Goal: Task Accomplishment & Management: Manage account settings

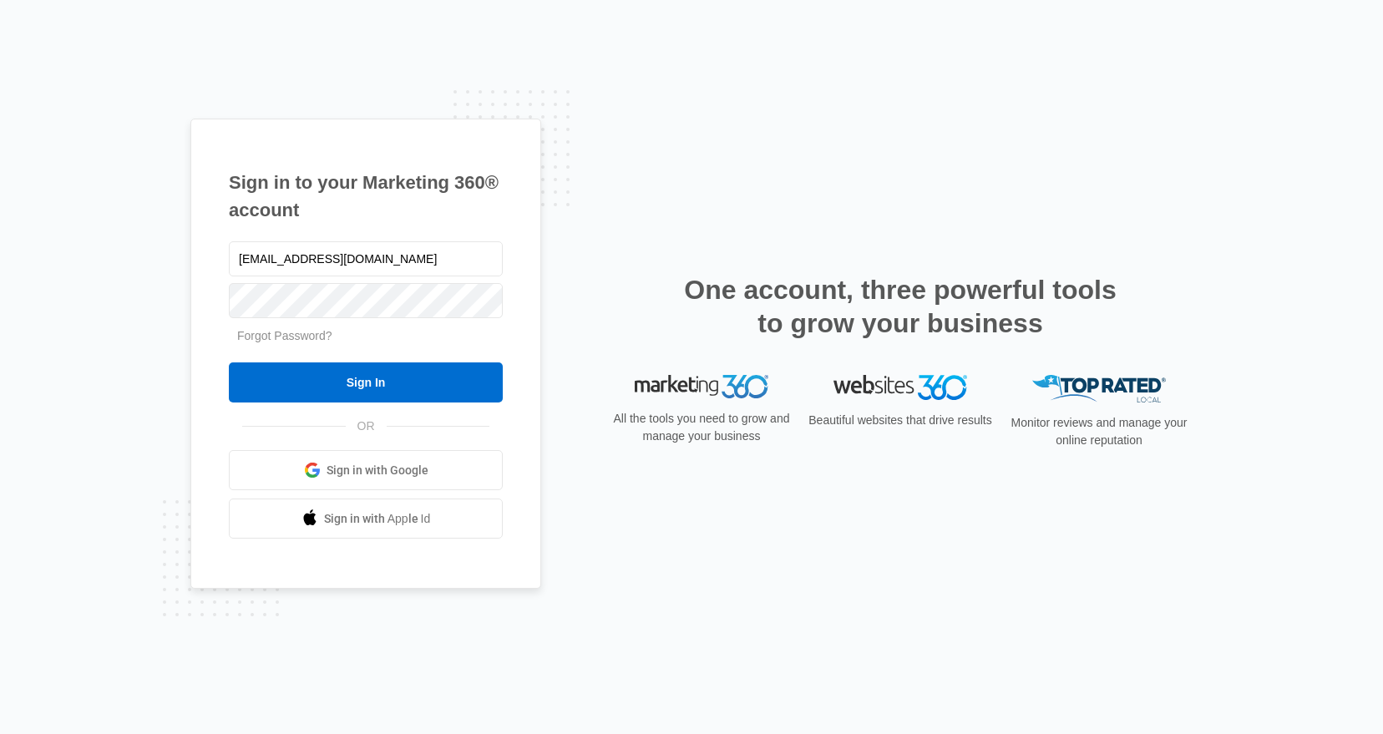
type input "[EMAIL_ADDRESS][DOMAIN_NAME]"
click at [338, 378] on input "Sign In" at bounding box center [366, 382] width 274 height 40
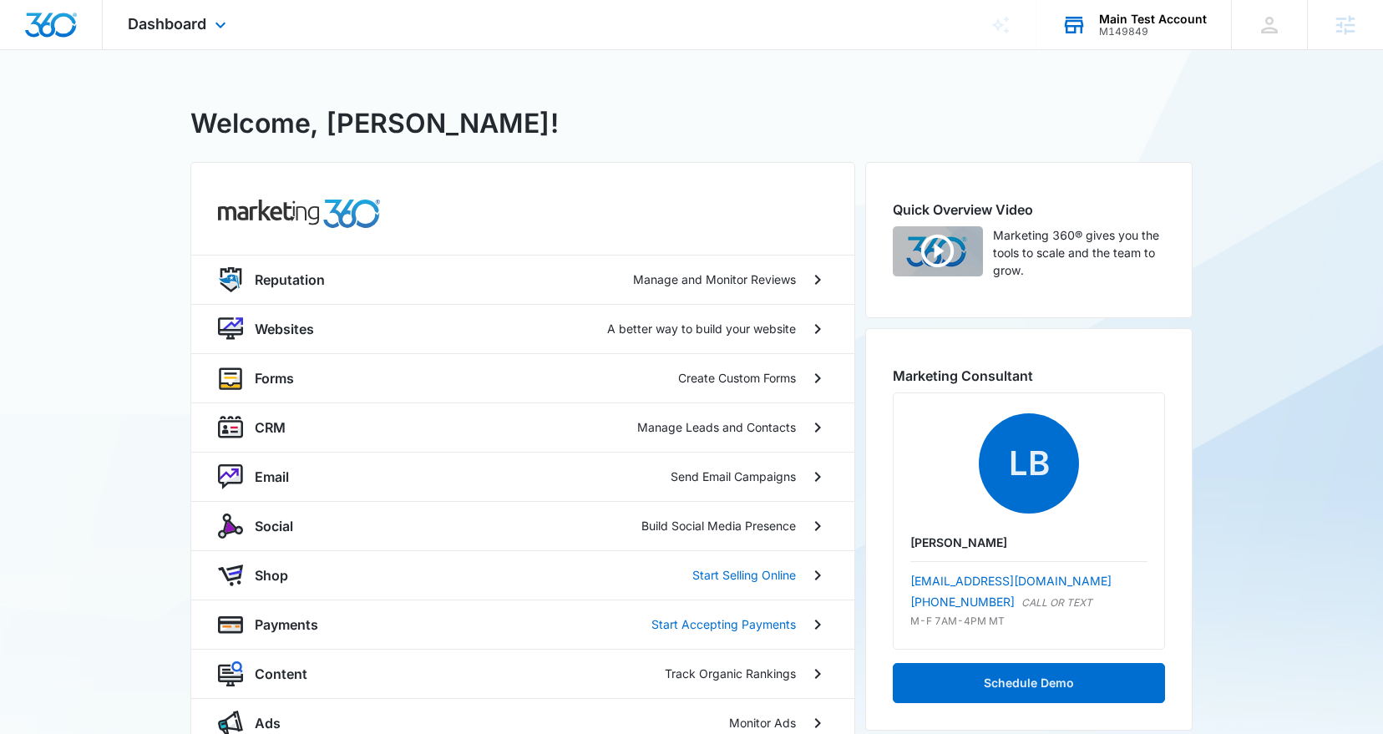
click at [1159, 37] on div "M149849" at bounding box center [1153, 32] width 108 height 12
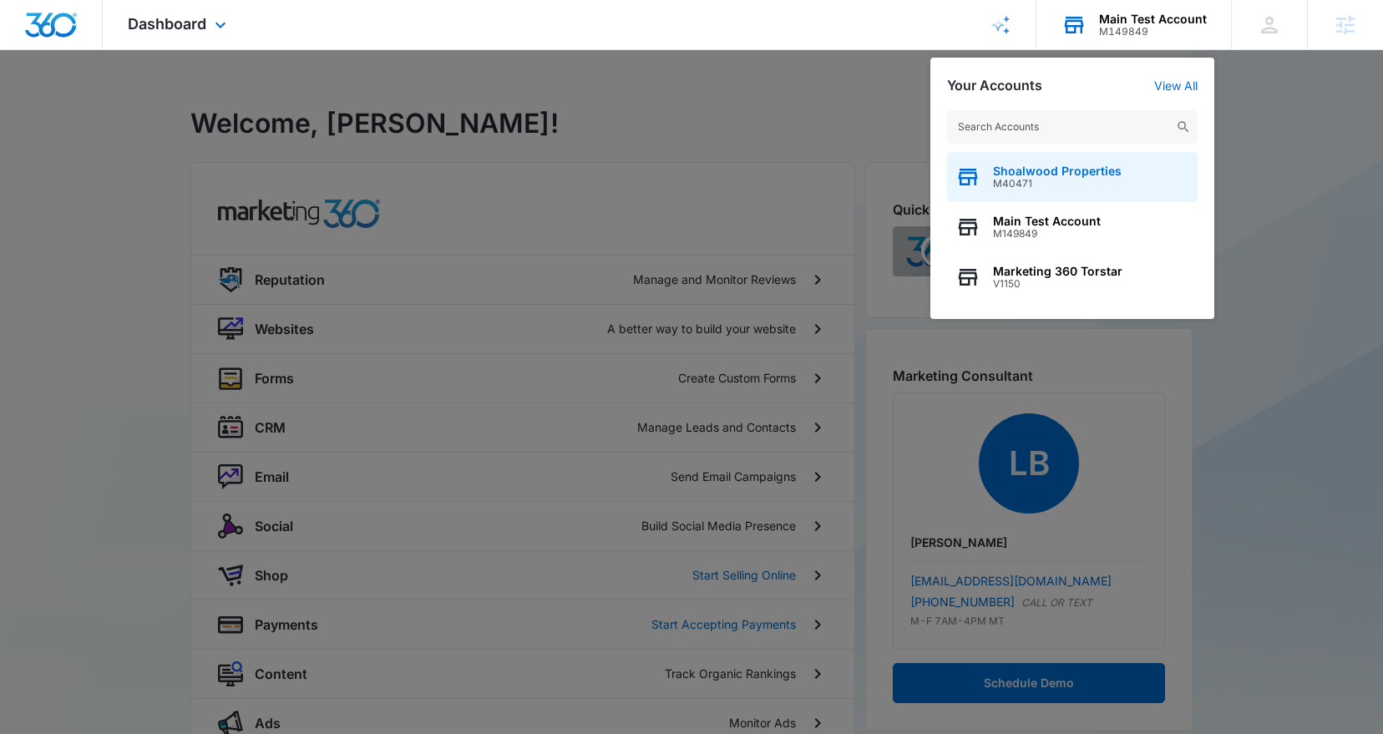
click at [1067, 175] on span "Shoalwood Properties" at bounding box center [1057, 171] width 129 height 13
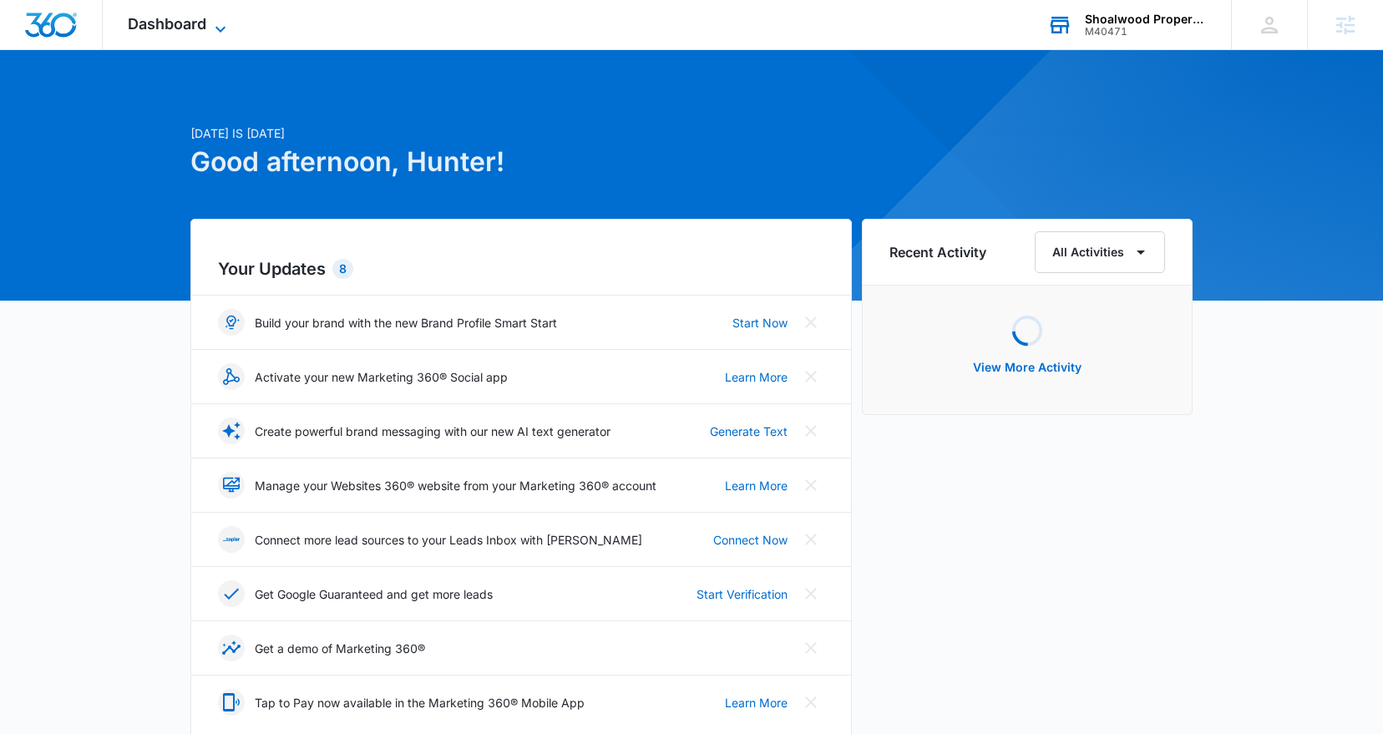
click at [190, 19] on span "Dashboard" at bounding box center [167, 24] width 79 height 18
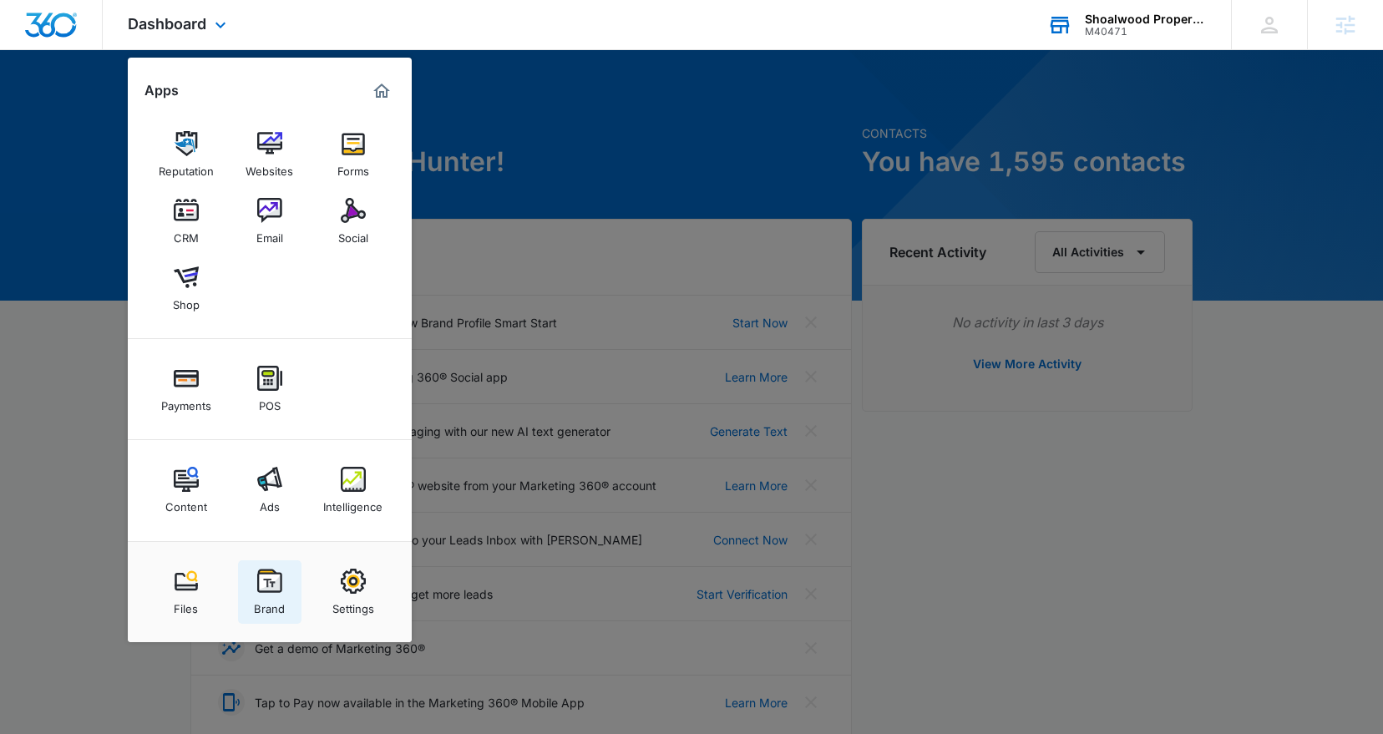
click at [257, 580] on img at bounding box center [269, 581] width 25 height 25
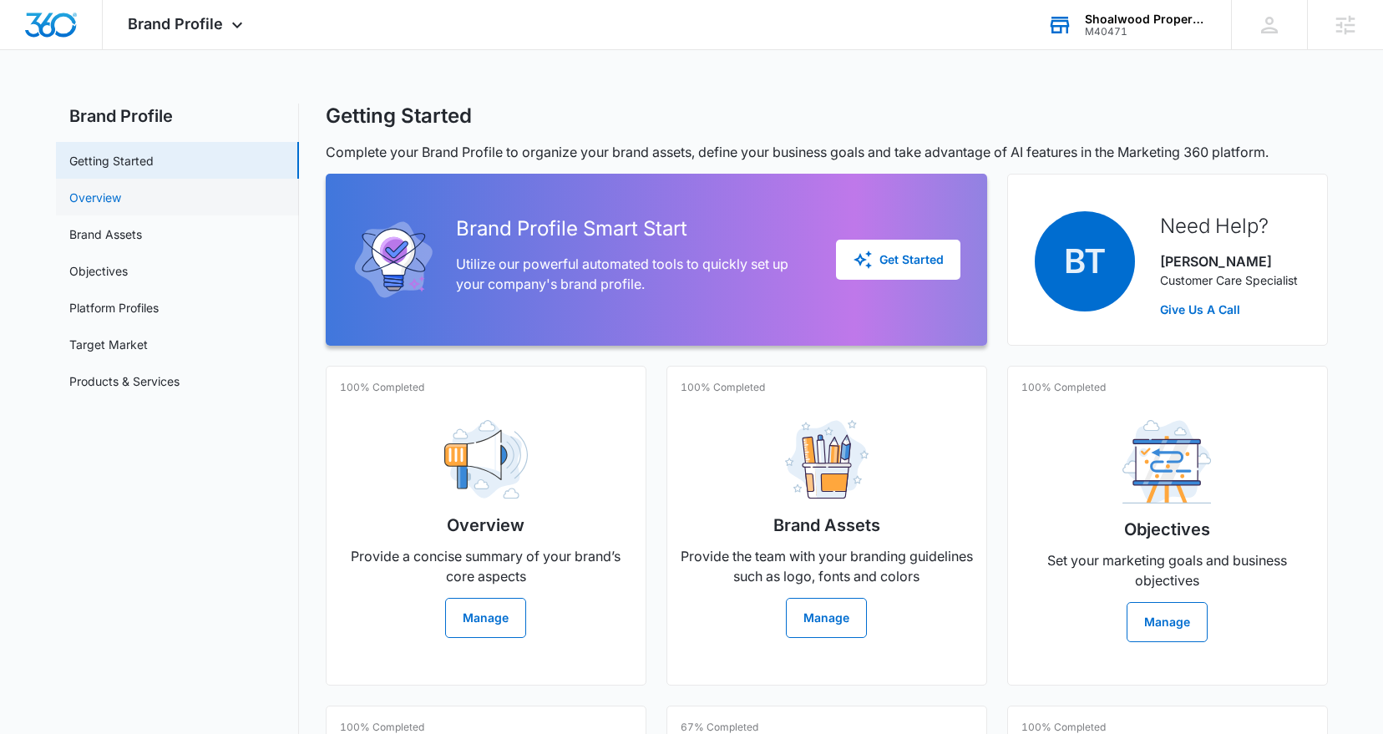
click at [121, 197] on link "Overview" at bounding box center [95, 198] width 52 height 18
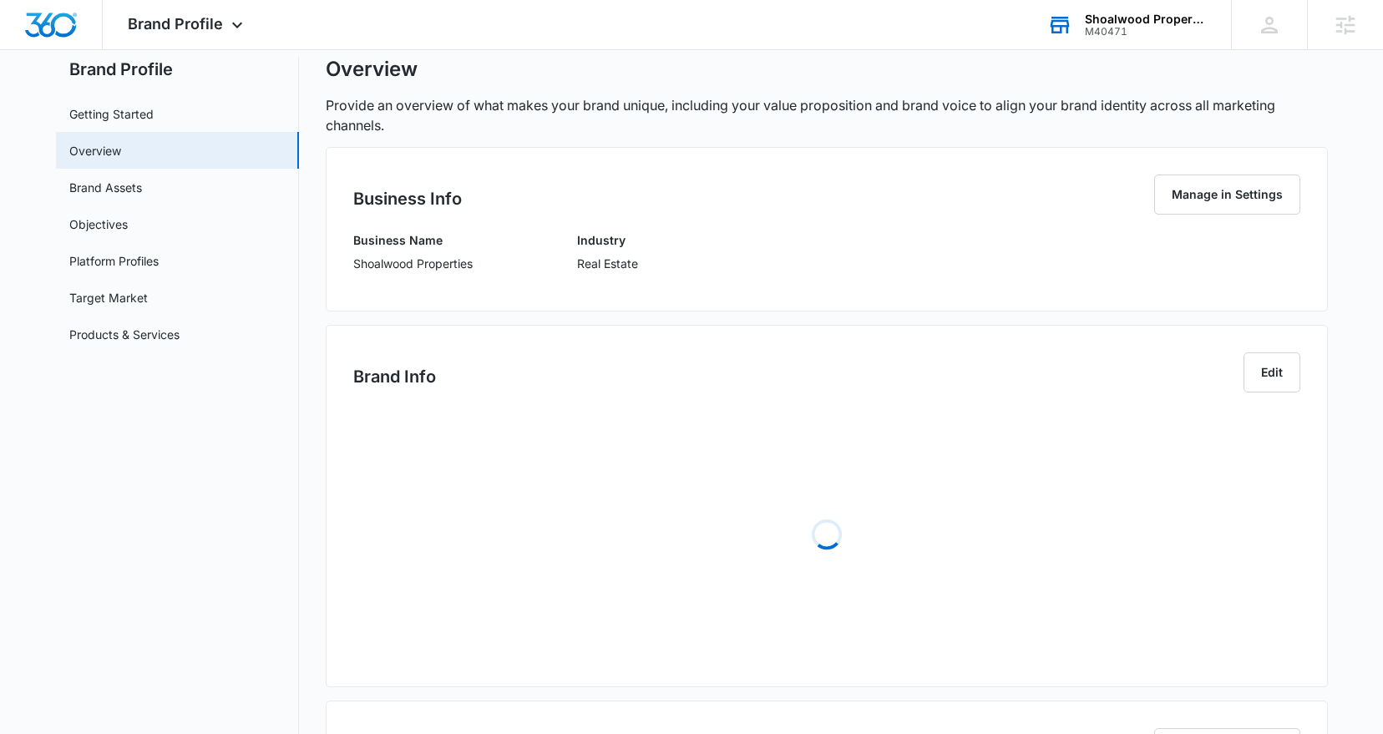
scroll to position [63, 0]
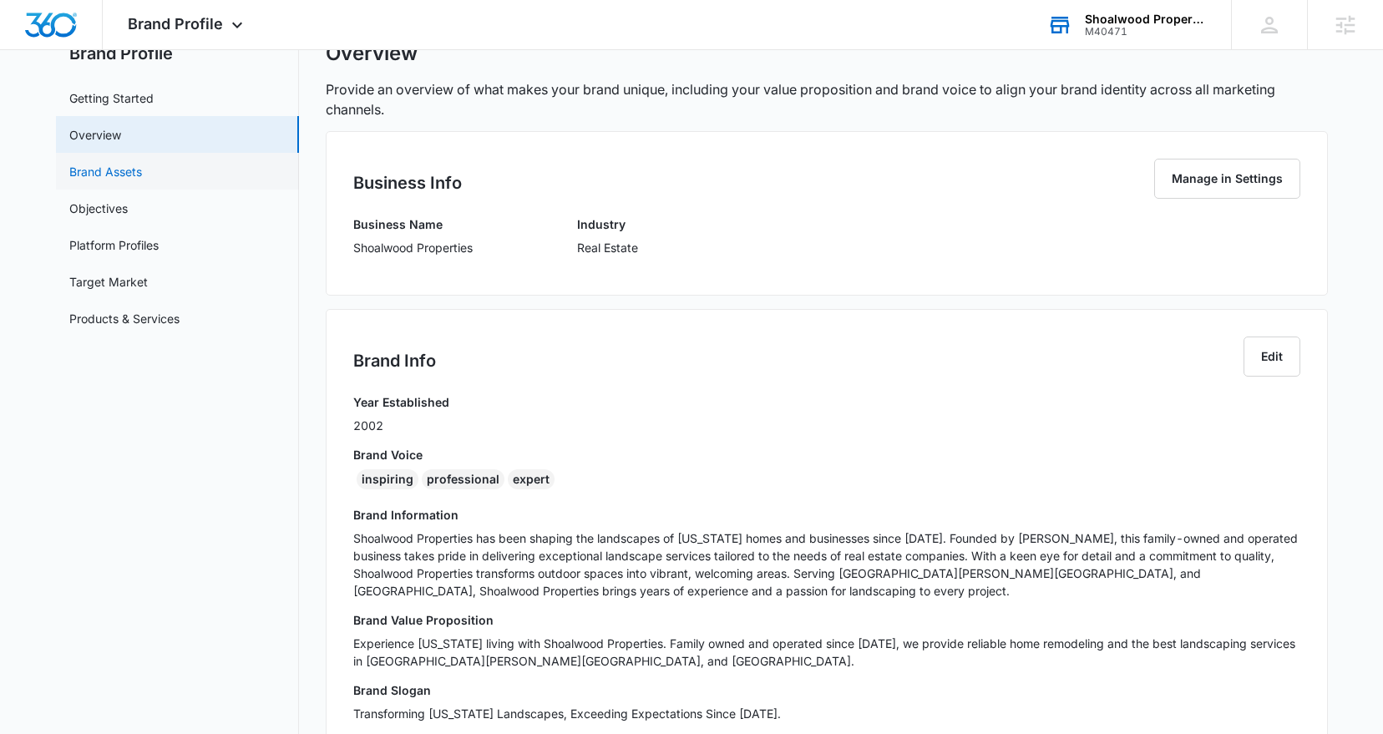
click at [142, 180] on link "Brand Assets" at bounding box center [105, 172] width 73 height 18
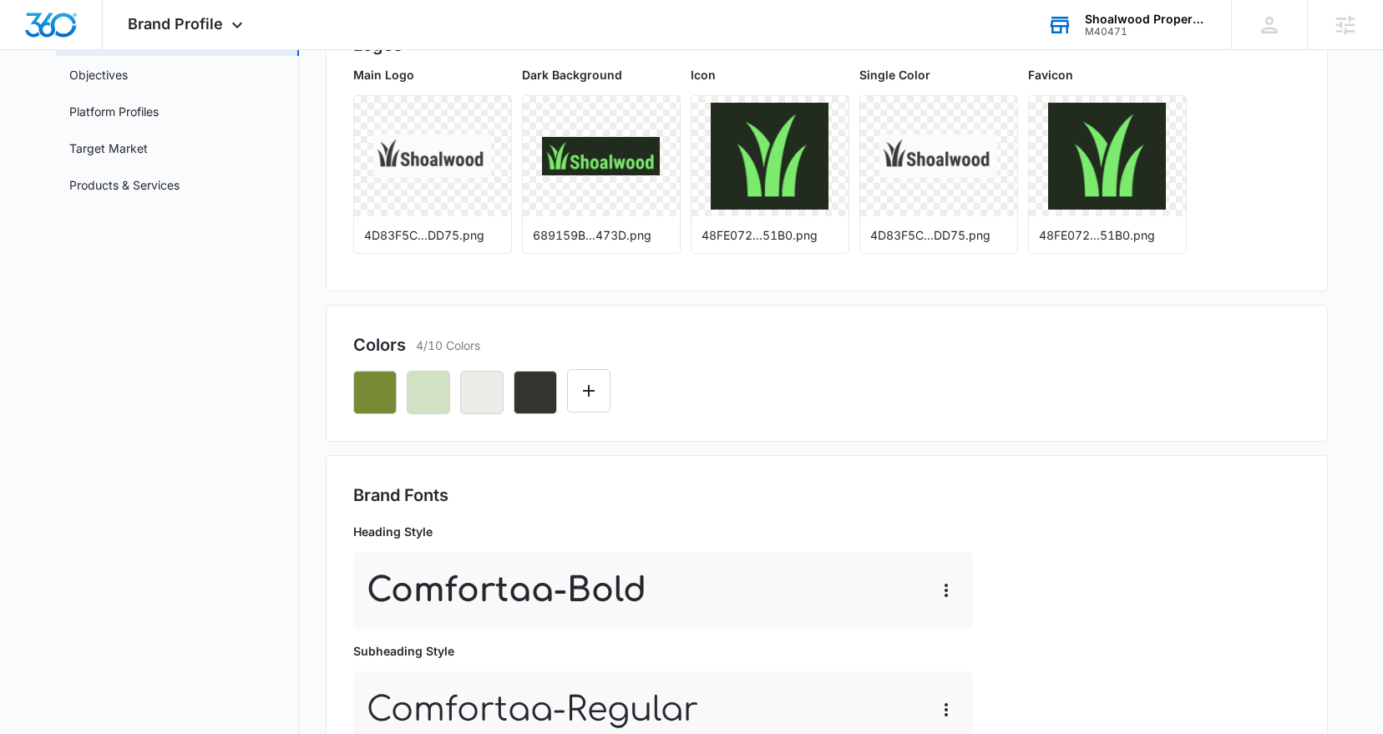
scroll to position [203, 0]
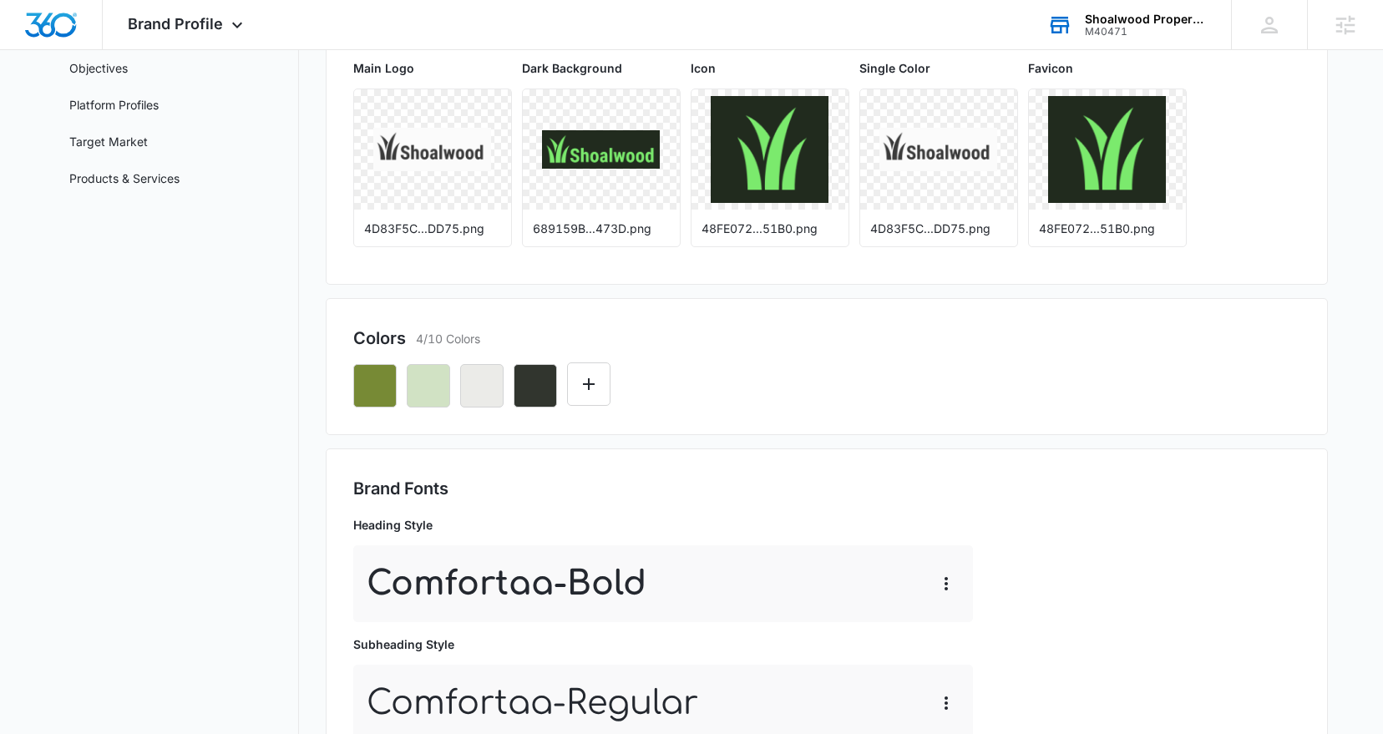
click at [403, 518] on p "Heading Style" at bounding box center [663, 525] width 620 height 18
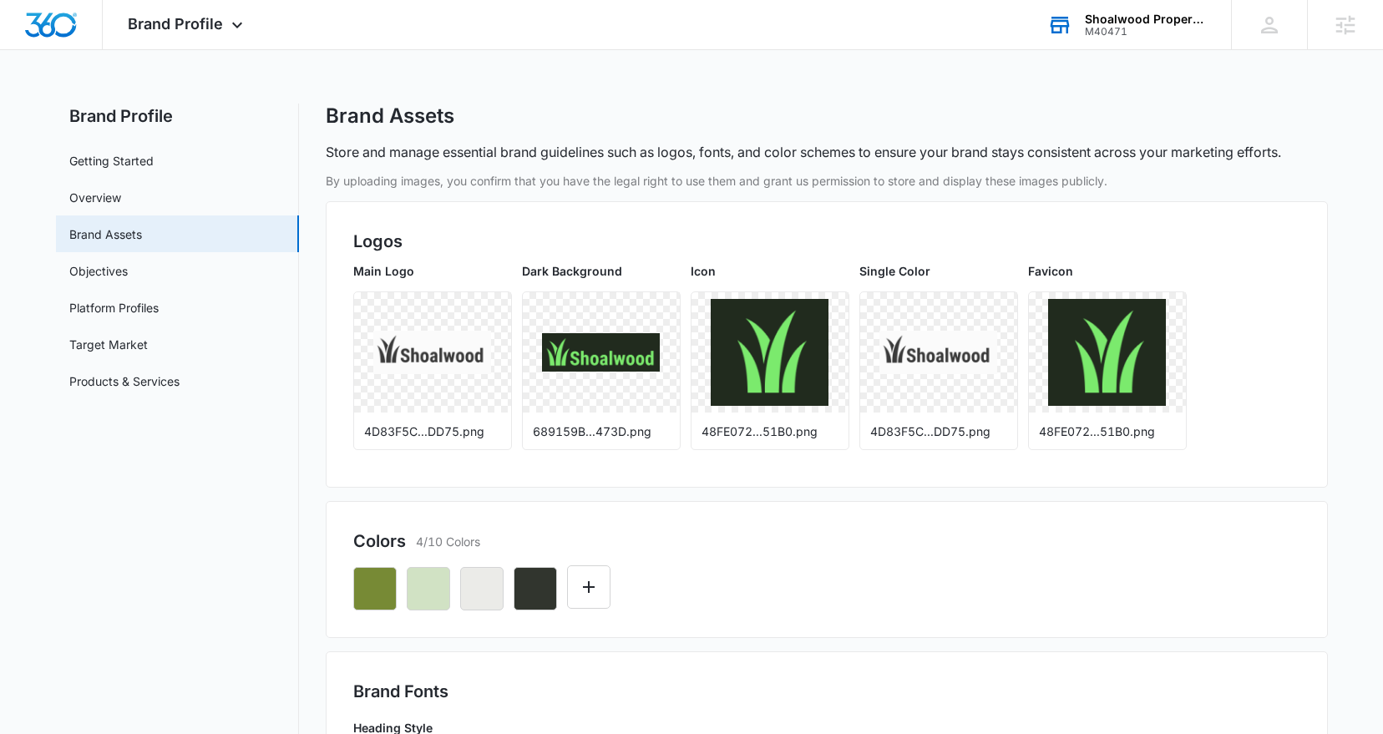
click at [794, 149] on p "Store and manage essential brand guidelines such as logos, fonts, and color sch…" at bounding box center [803, 152] width 955 height 20
click at [795, 149] on p "Store and manage essential brand guidelines such as logos, fonts, and color sch…" at bounding box center [803, 152] width 955 height 20
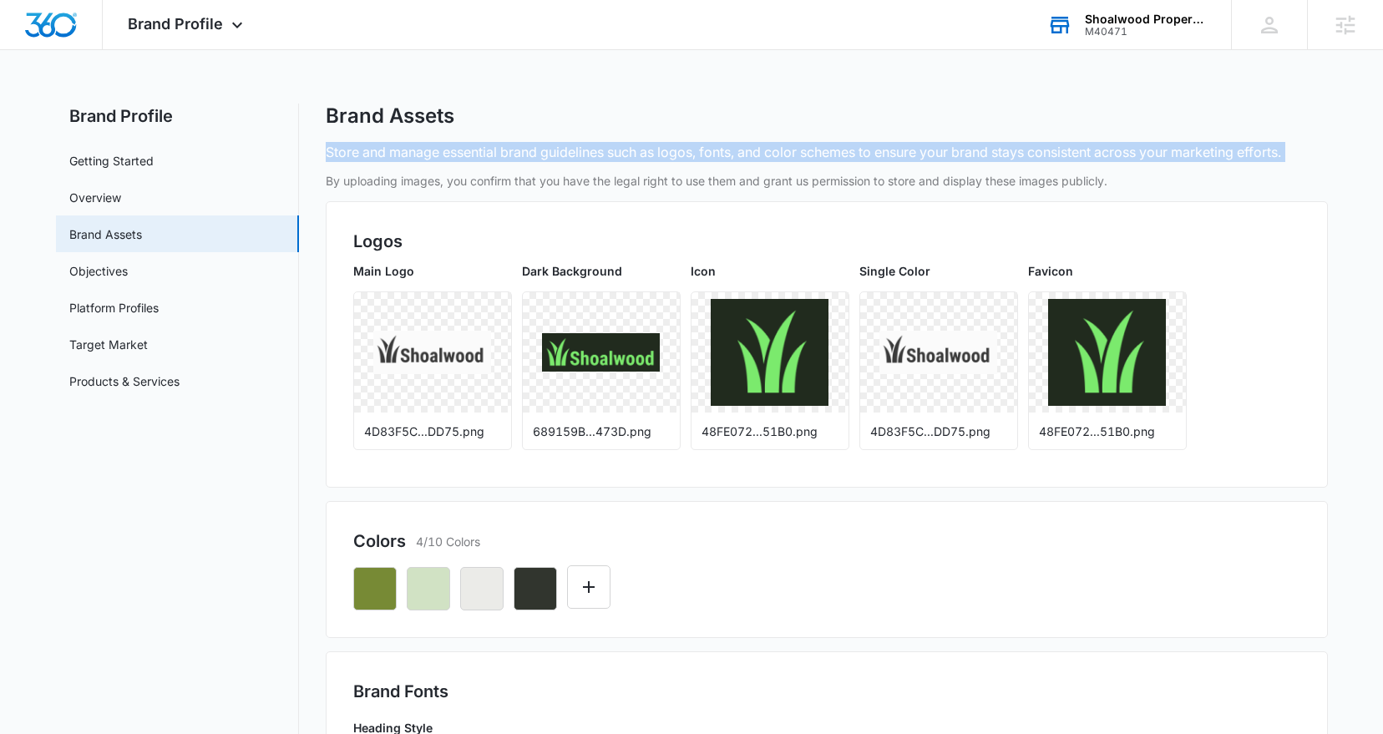
click at [795, 149] on p "Store and manage essential brand guidelines such as logos, fonts, and color sch…" at bounding box center [803, 152] width 955 height 20
copy p "Store and manage essential brand guidelines such as logos, fonts, and color sch…"
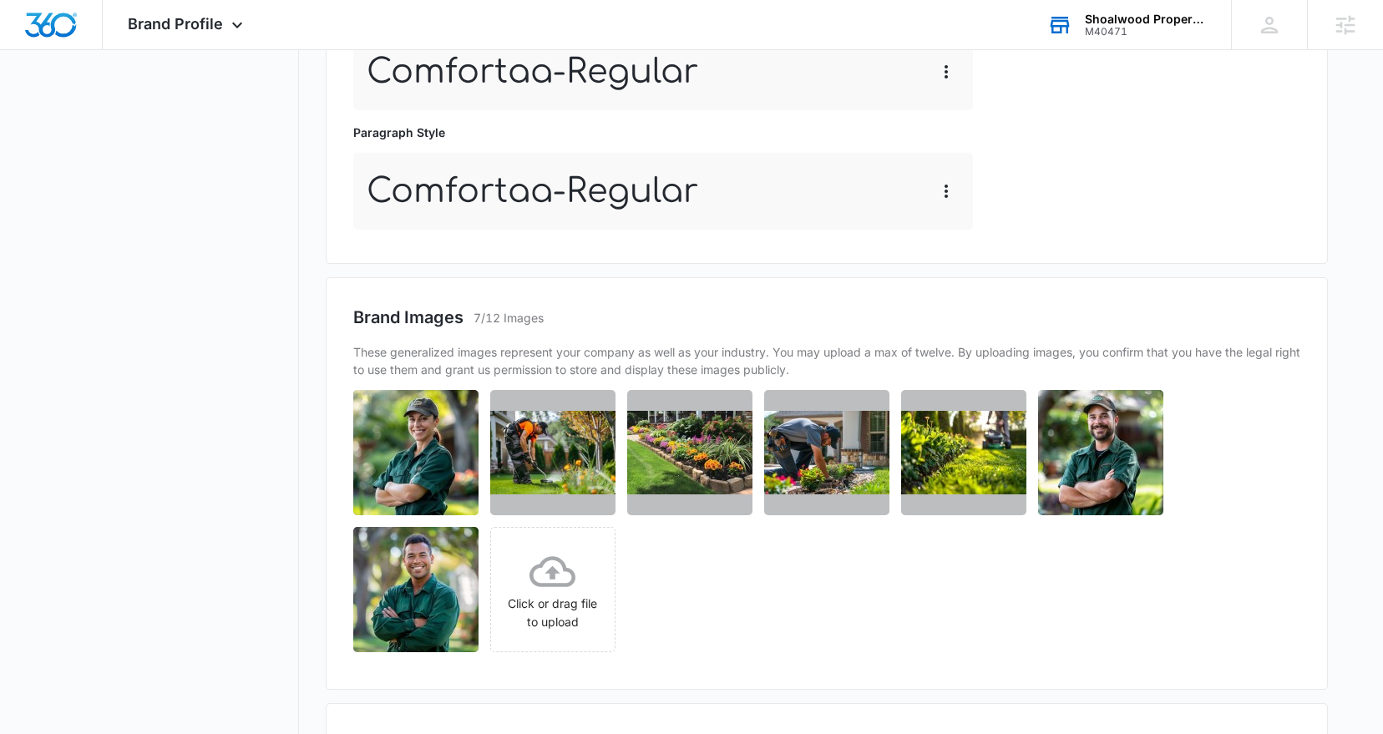
scroll to position [981, 0]
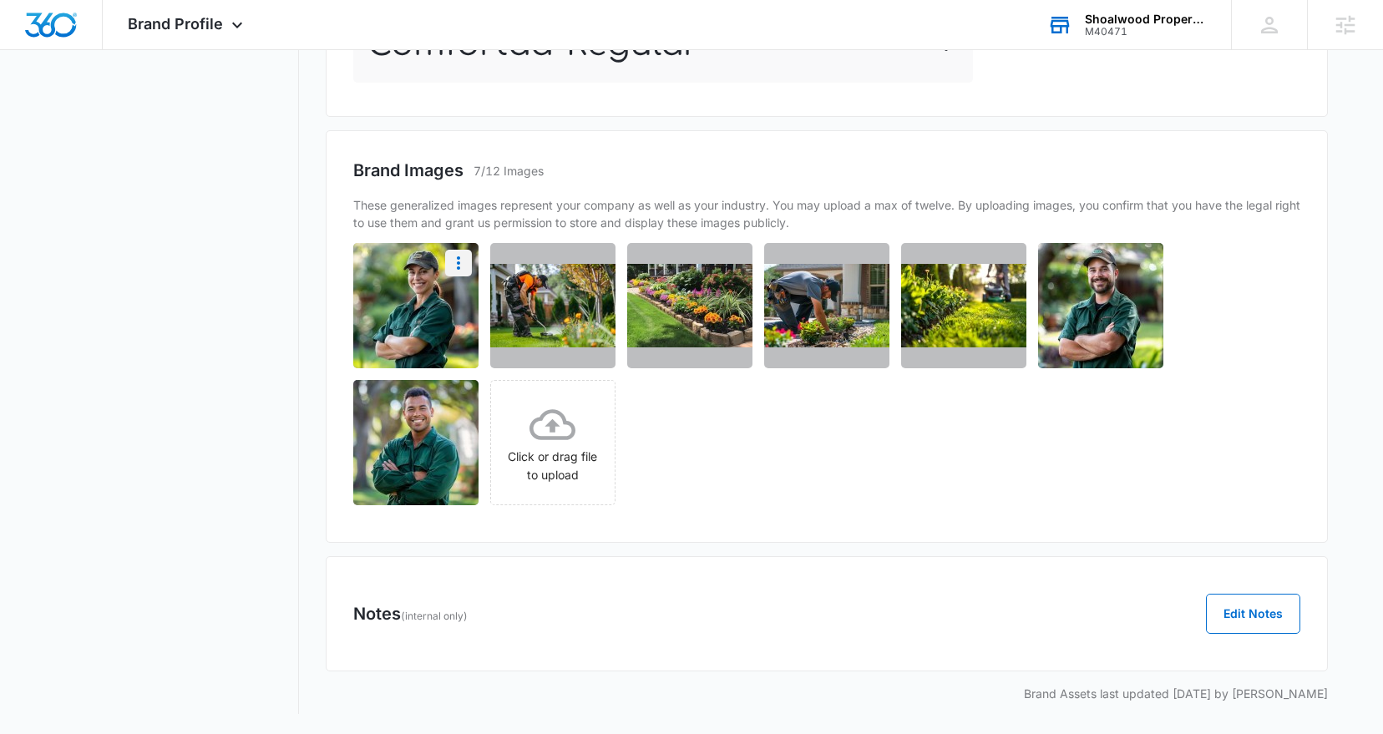
click at [458, 275] on button "More" at bounding box center [458, 263] width 27 height 27
click at [704, 540] on div "Brand Images 7/12 Images These generalized images represent your company as wel…" at bounding box center [827, 336] width 1002 height 413
click at [544, 221] on p "These generalized images represent your company as well as your industry. You m…" at bounding box center [826, 213] width 947 height 35
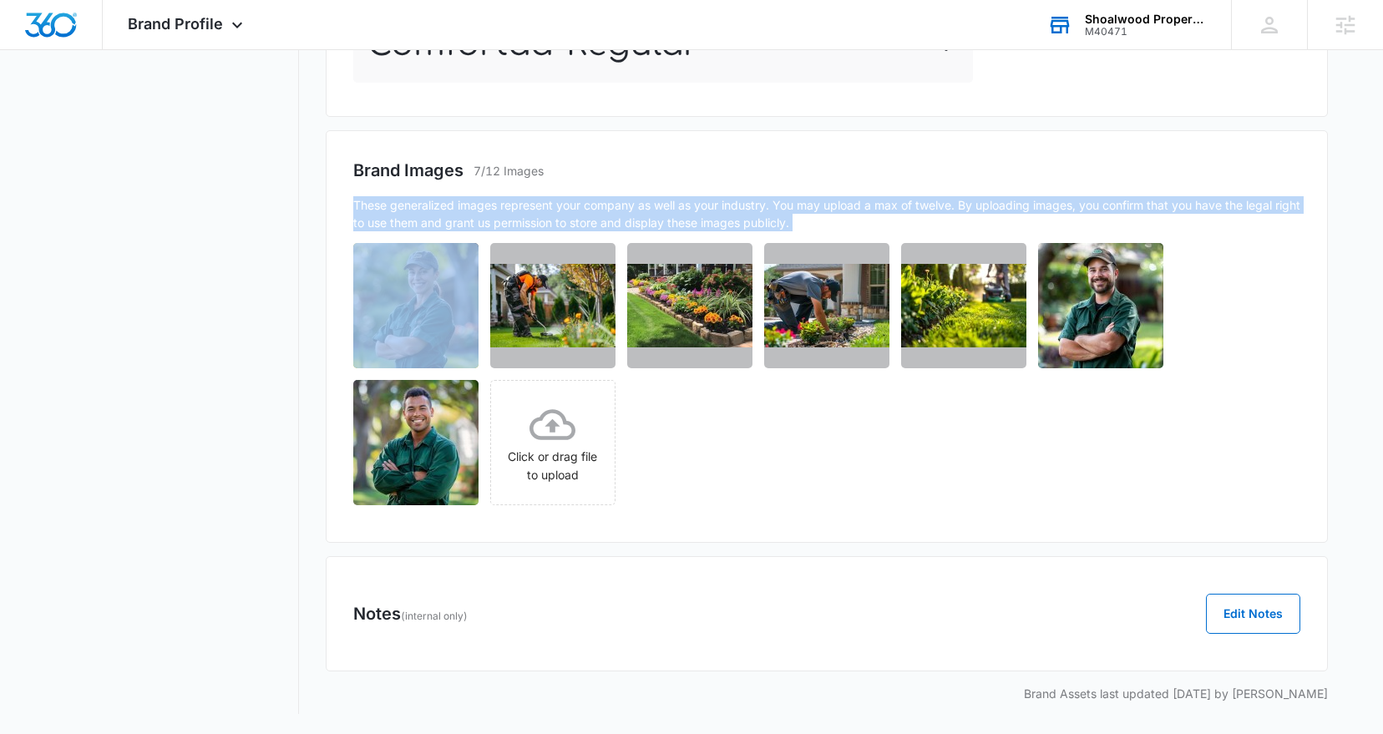
click at [544, 221] on p "These generalized images represent your company as well as your industry. You m…" at bounding box center [826, 213] width 947 height 35
copy p "These generalized images represent your company as well as your industry. You m…"
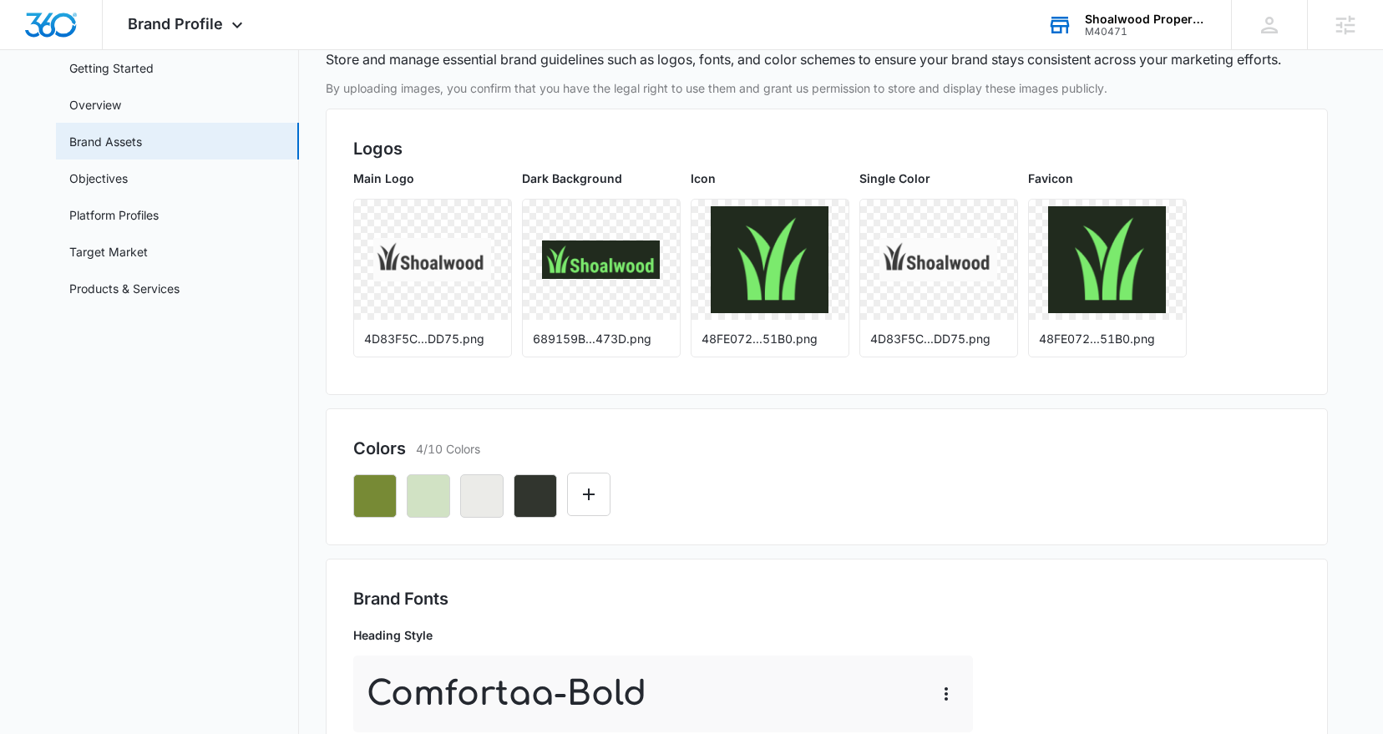
scroll to position [0, 0]
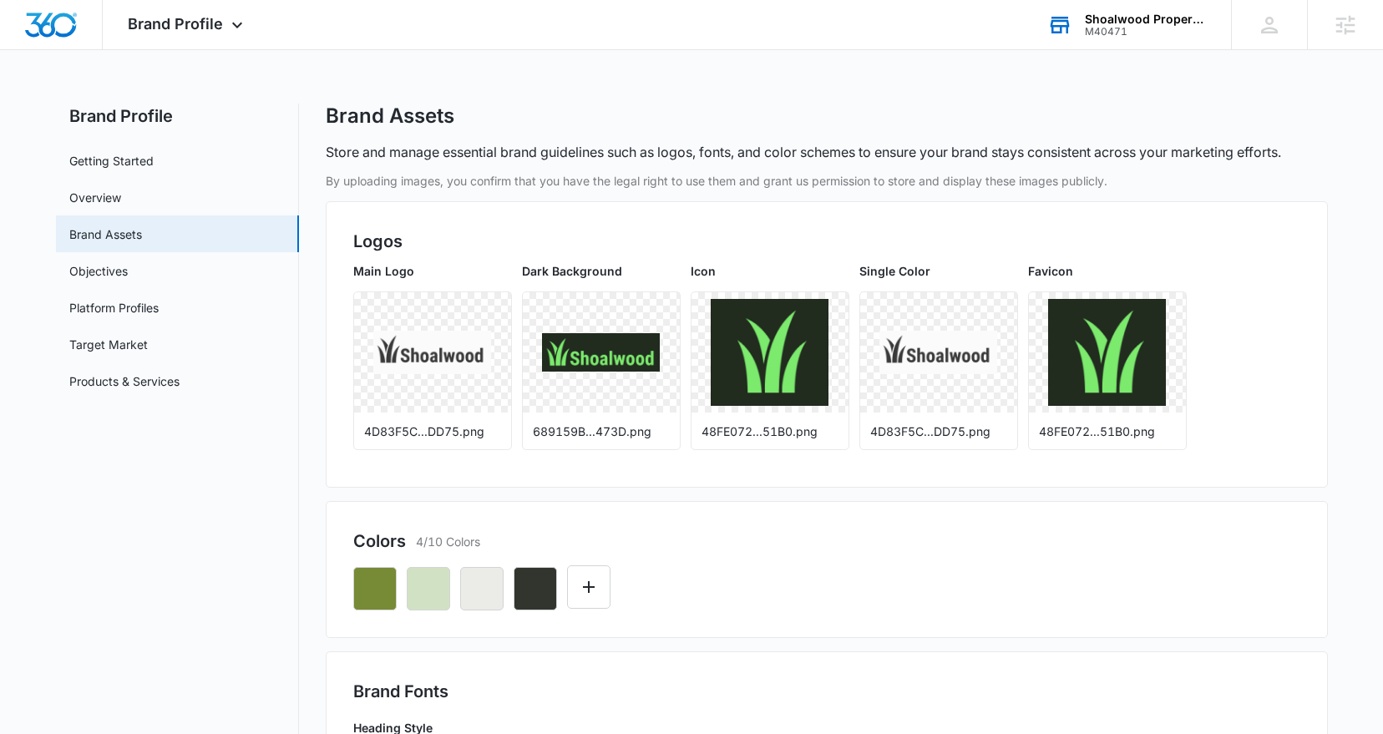
click at [621, 148] on p "Store and manage essential brand guidelines such as logos, fonts, and color sch…" at bounding box center [803, 152] width 955 height 20
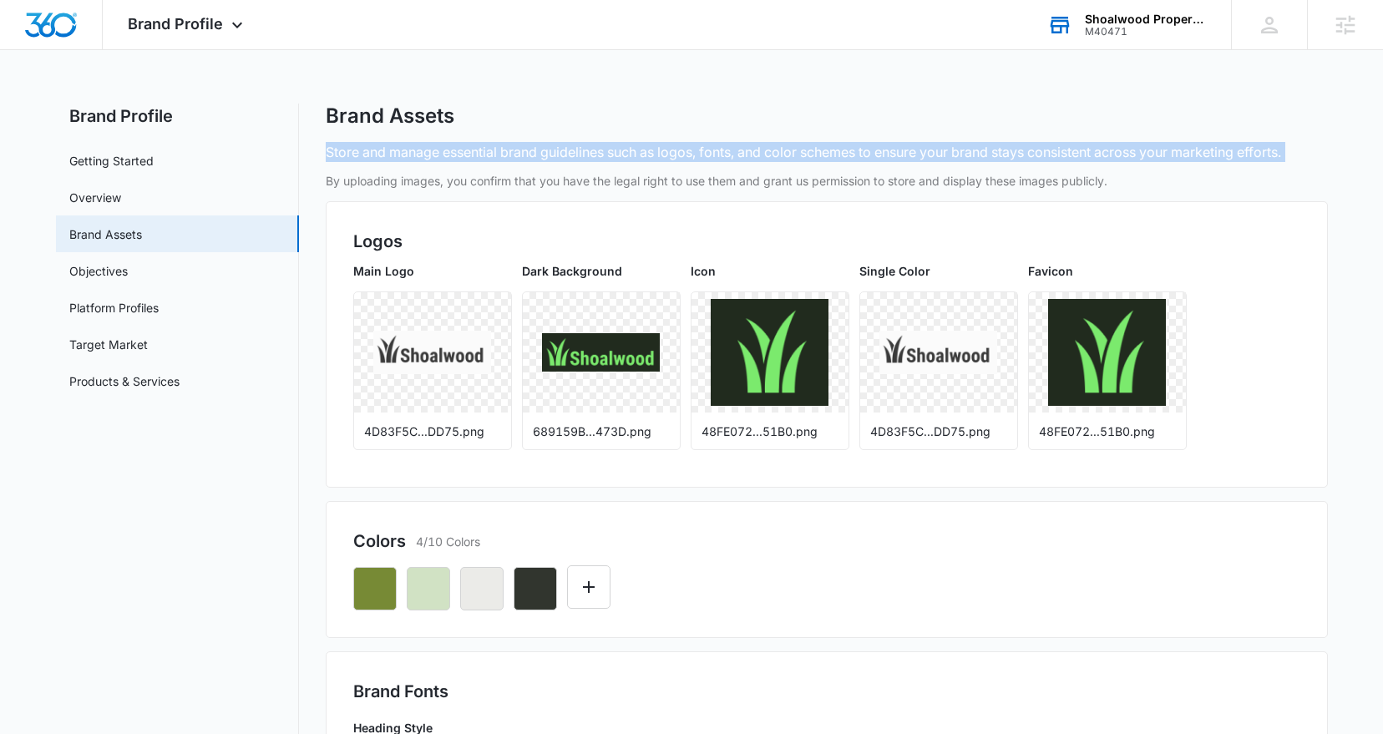
click at [621, 148] on p "Store and manage essential brand guidelines such as logos, fonts, and color sch…" at bounding box center [803, 152] width 955 height 20
copy p "Store and manage essential brand guidelines such as logos, fonts, and color sch…"
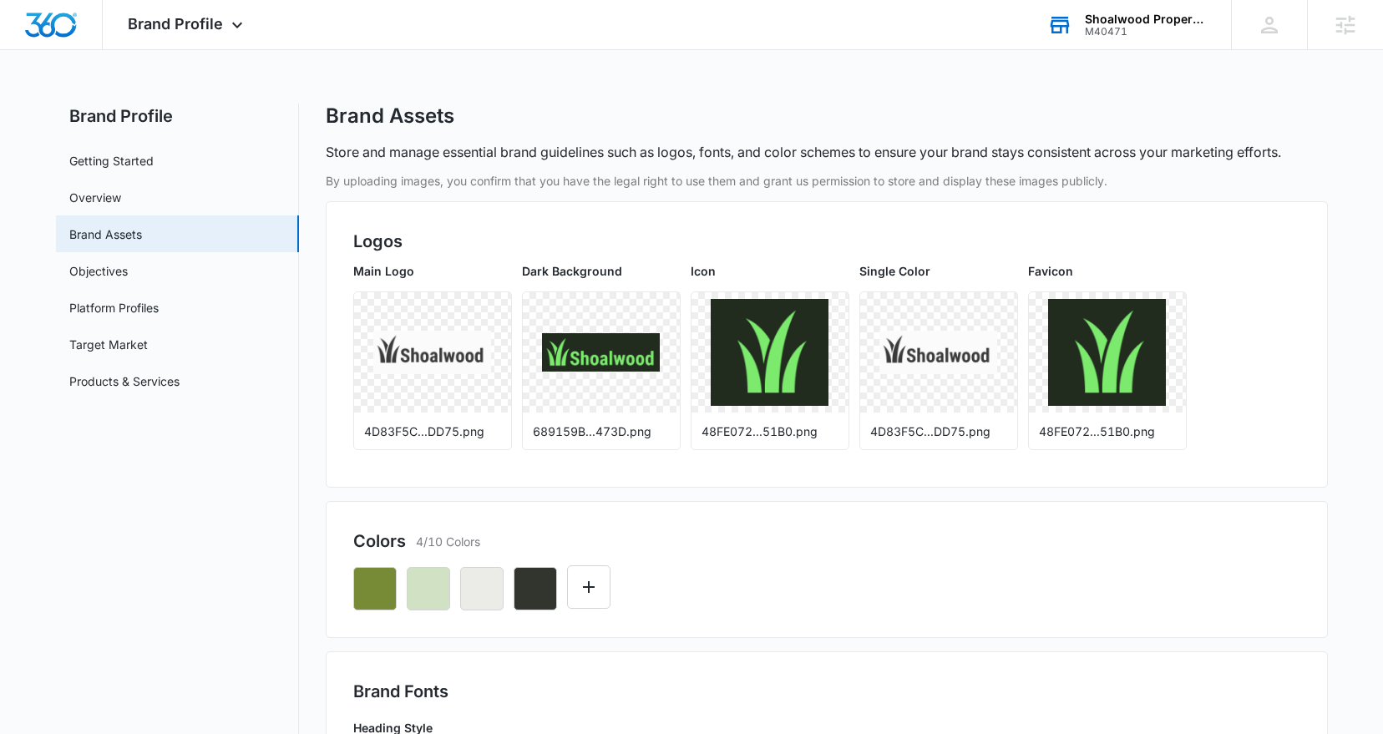
click at [581, 175] on p "By uploading images, you confirm that you have the legal right to use them and …" at bounding box center [827, 181] width 1002 height 18
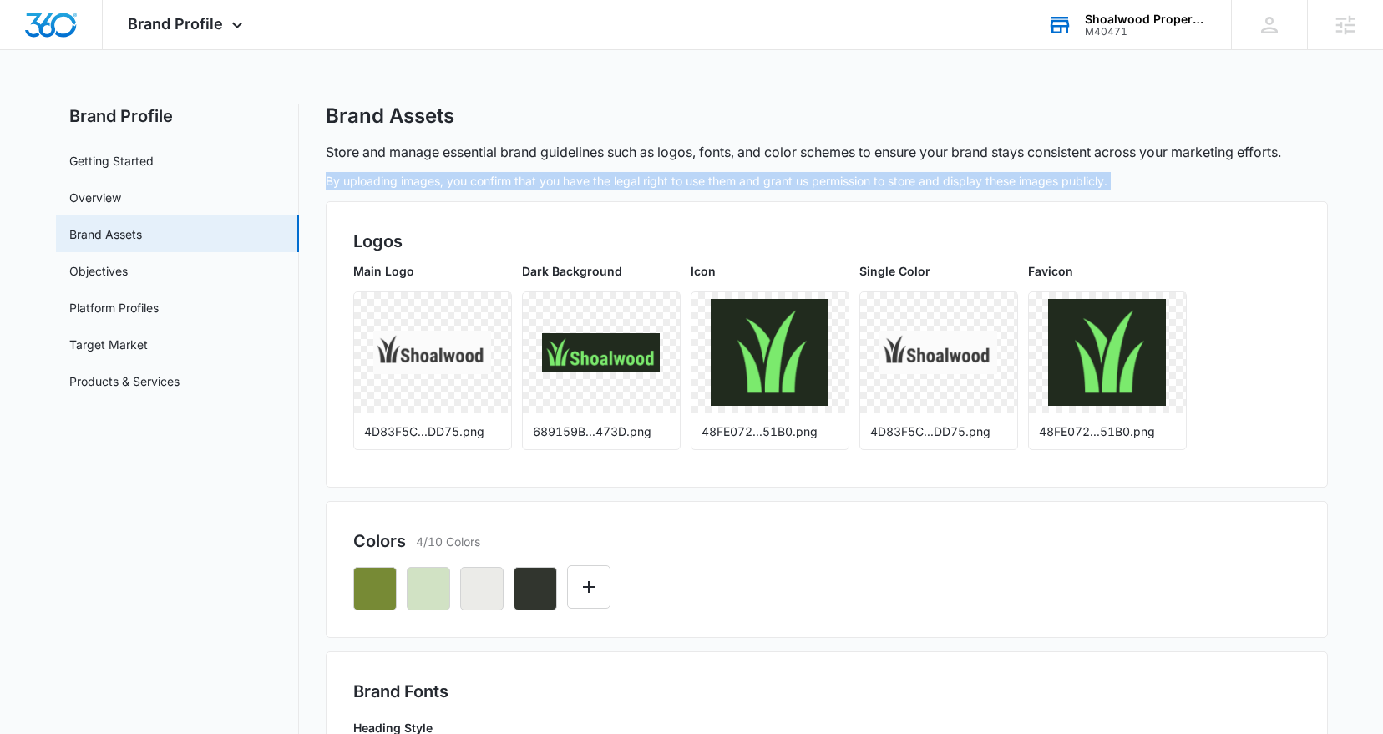
click at [581, 175] on p "By uploading images, you confirm that you have the legal right to use them and …" at bounding box center [827, 181] width 1002 height 18
copy p "By uploading images, you confirm that you have the legal right to use them and …"
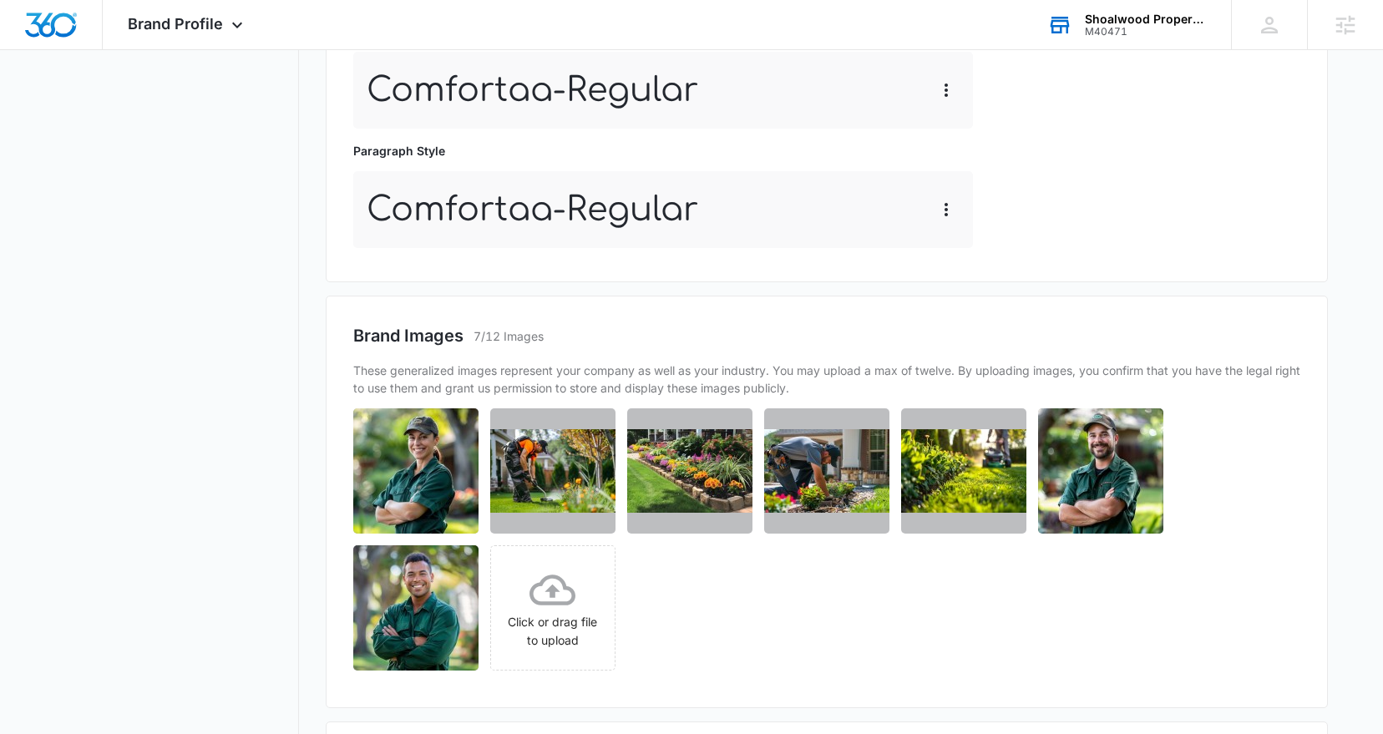
scroll to position [981, 0]
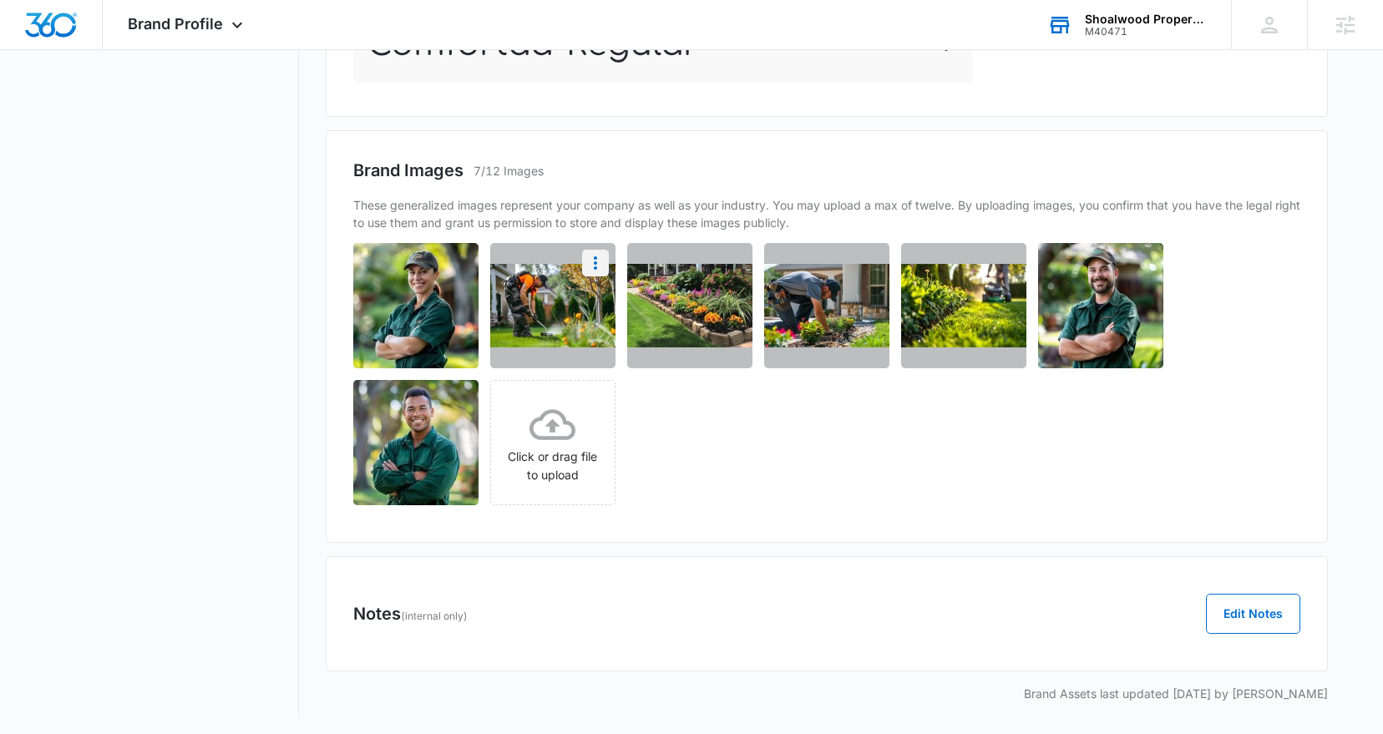
click at [601, 268] on icon "More" at bounding box center [595, 263] width 20 height 20
